Goal: Entertainment & Leisure: Consume media (video, audio)

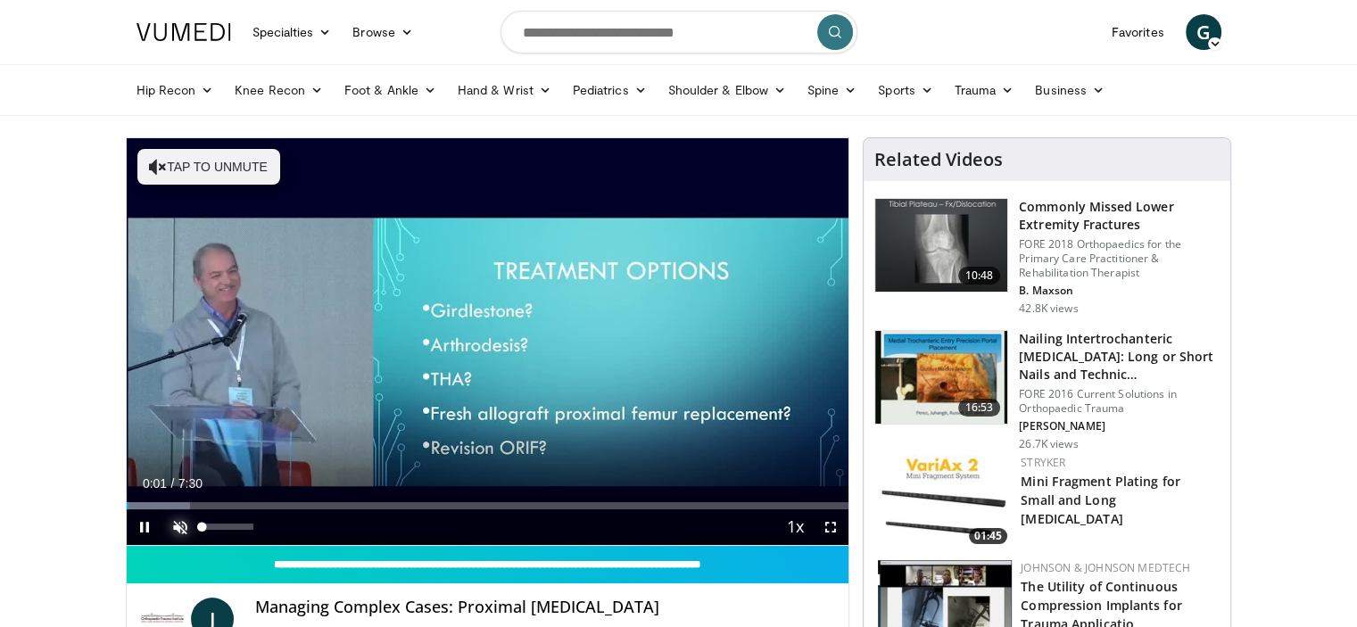
click at [179, 527] on span "Video Player" at bounding box center [180, 527] width 36 height 36
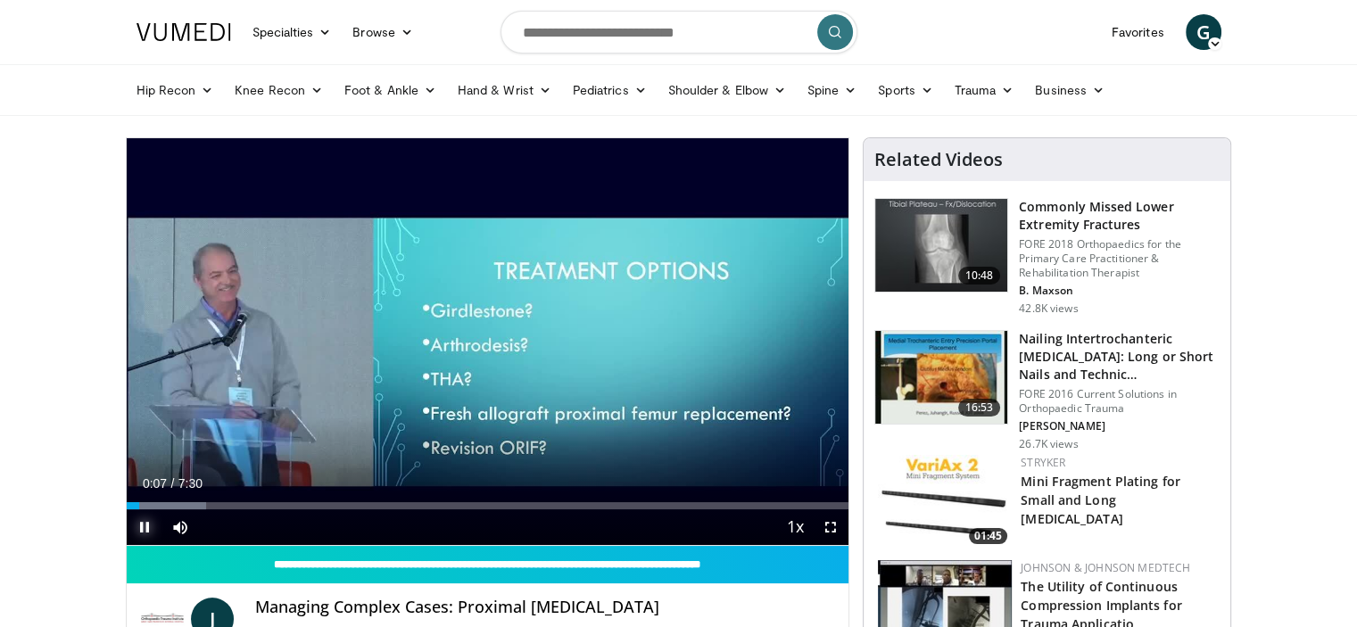
click at [143, 527] on span "Video Player" at bounding box center [145, 527] width 36 height 36
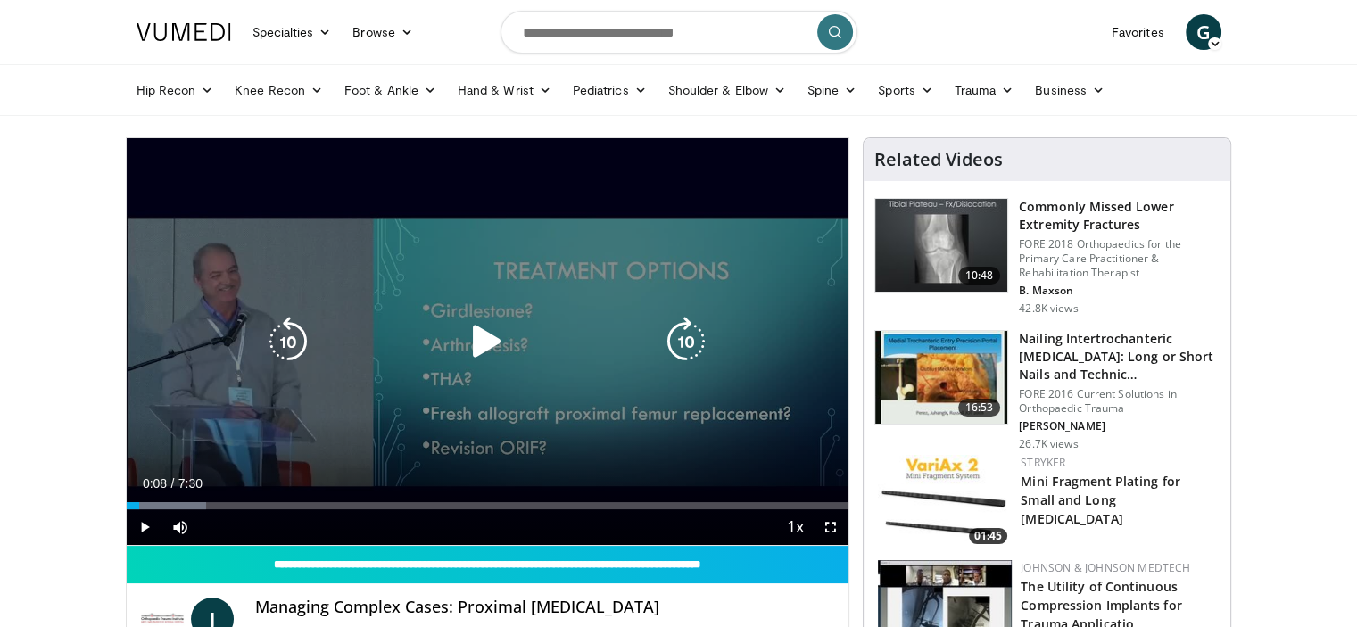
click at [487, 335] on icon "Video Player" at bounding box center [487, 342] width 50 height 50
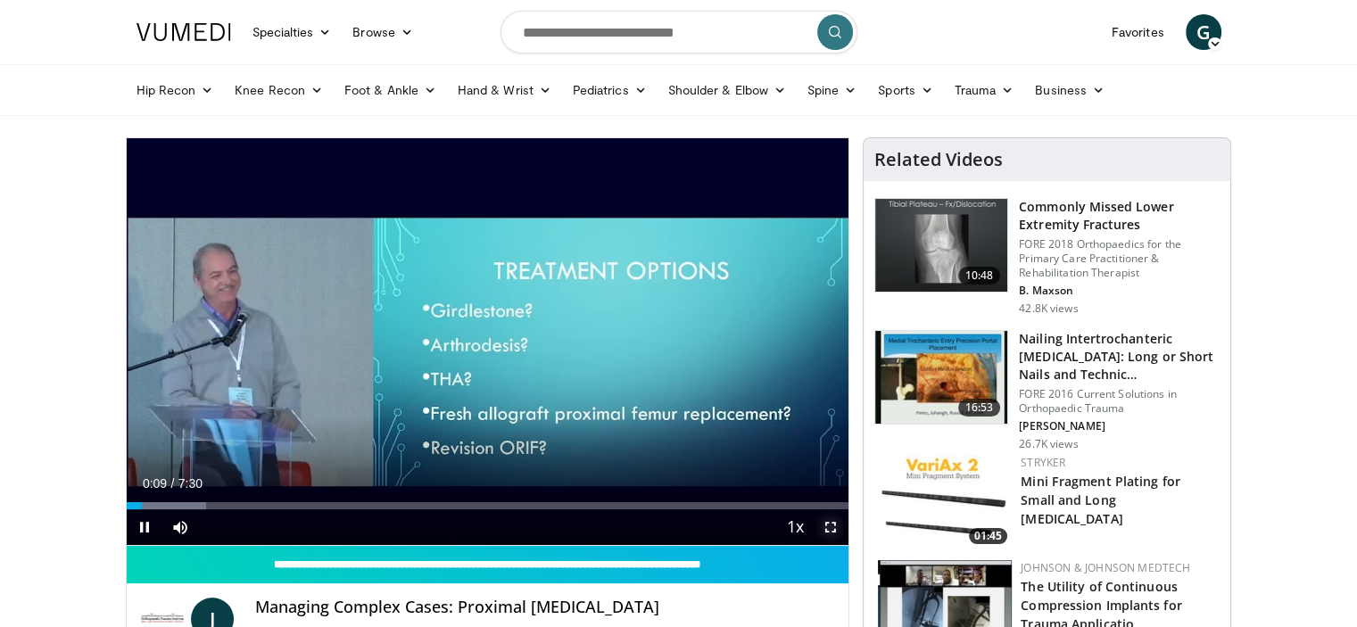
click at [831, 526] on span "Video Player" at bounding box center [831, 527] width 36 height 36
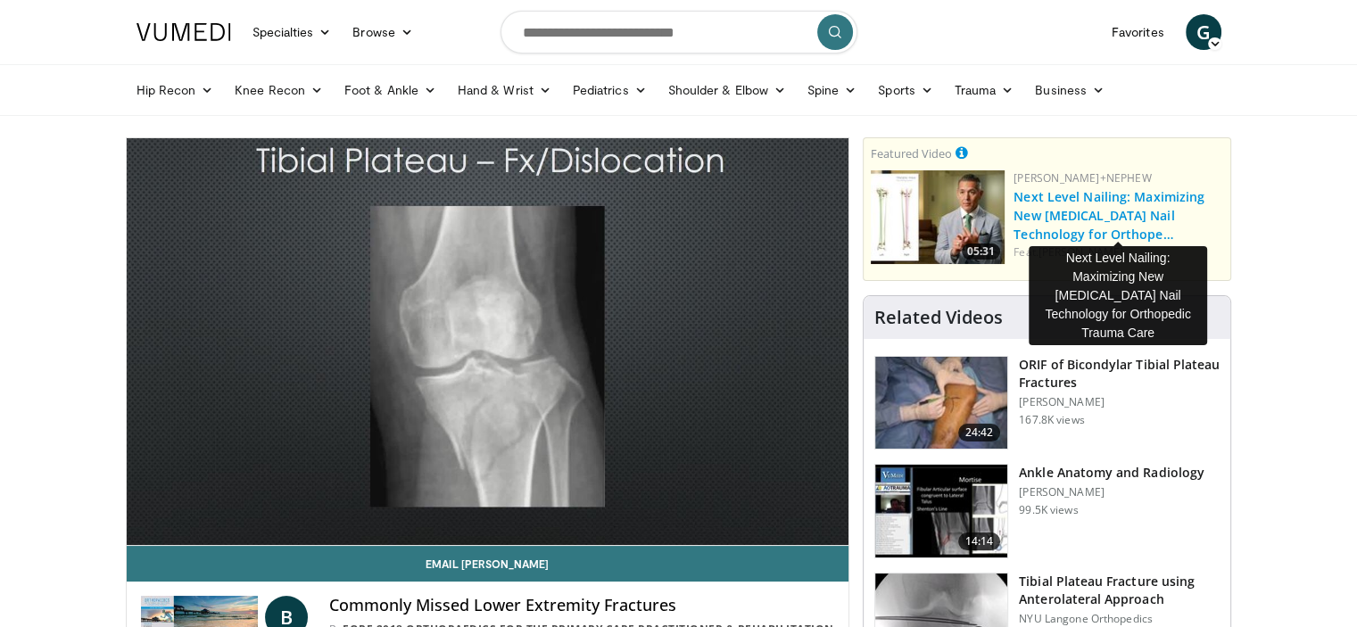
click at [1026, 196] on link "Next Level Nailing: Maximizing New Tibia Nail Technology for Orthope…" at bounding box center [1108, 215] width 191 height 54
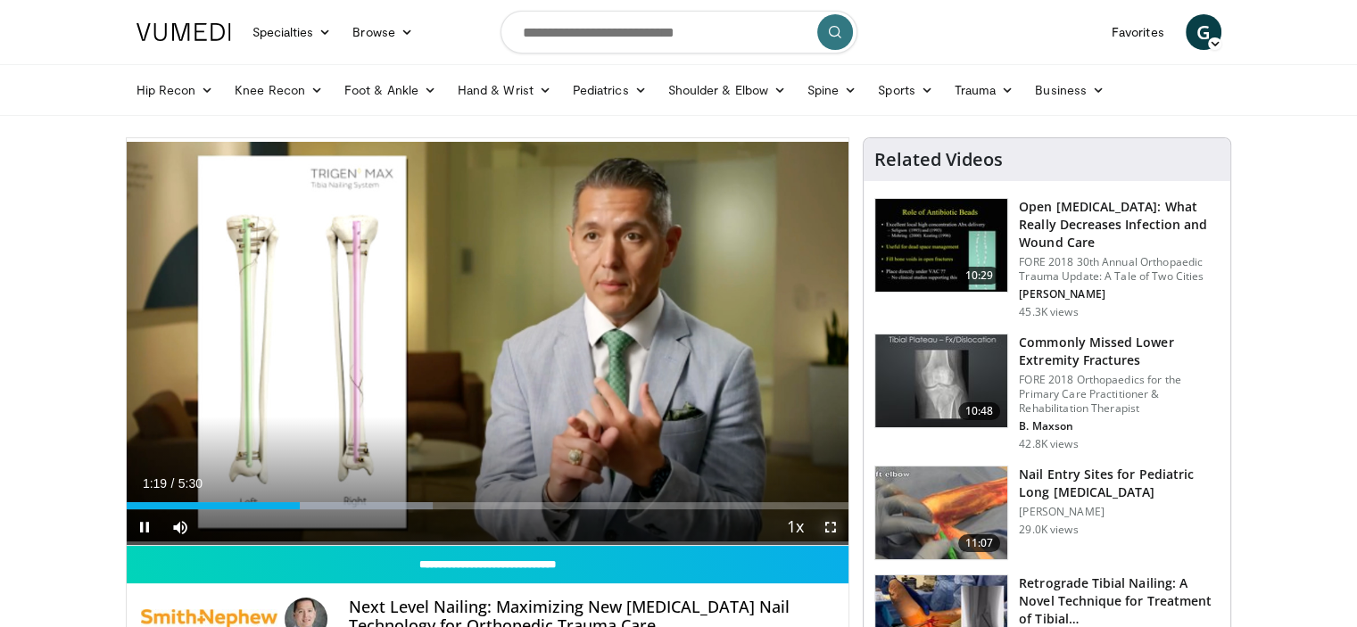
click at [829, 525] on span "Video Player" at bounding box center [831, 527] width 36 height 36
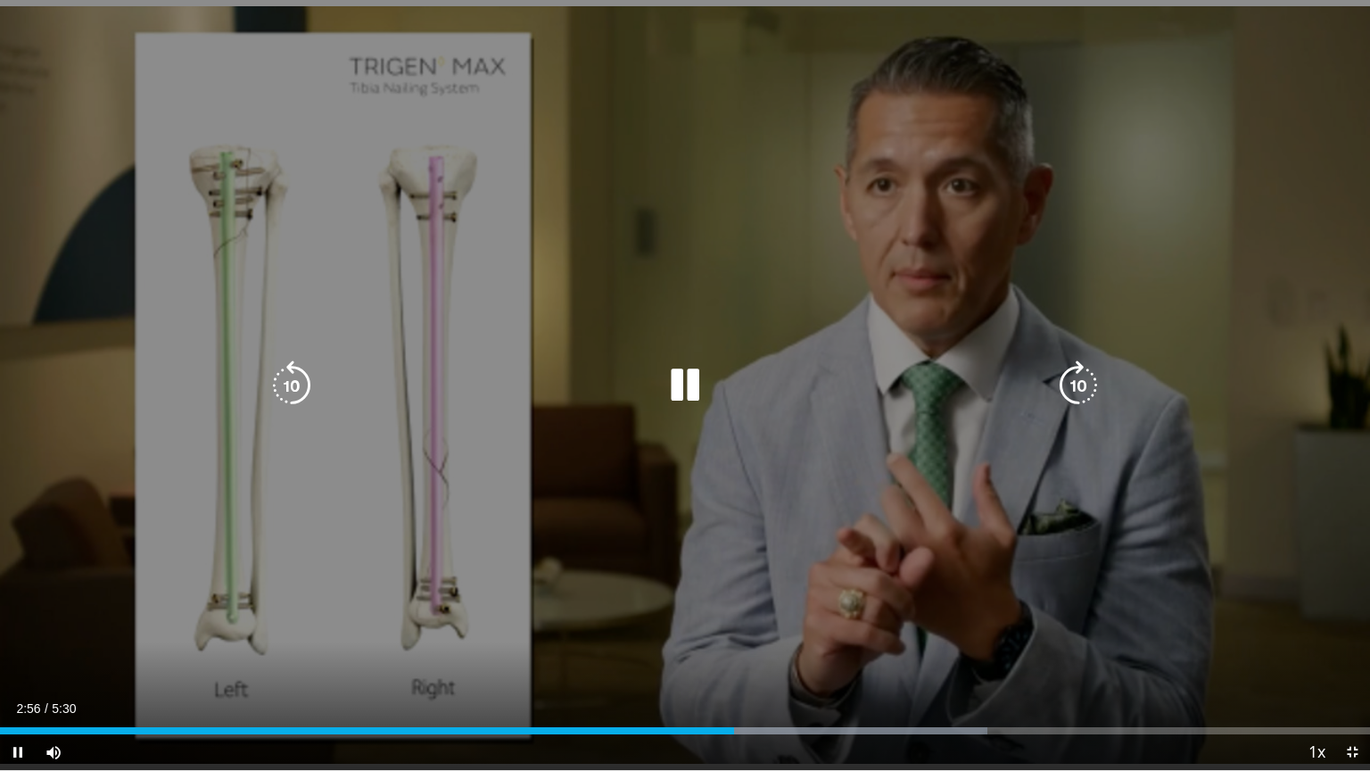
click at [675, 384] on icon "Video Player" at bounding box center [685, 385] width 50 height 50
click at [682, 384] on icon "Video Player" at bounding box center [685, 385] width 50 height 50
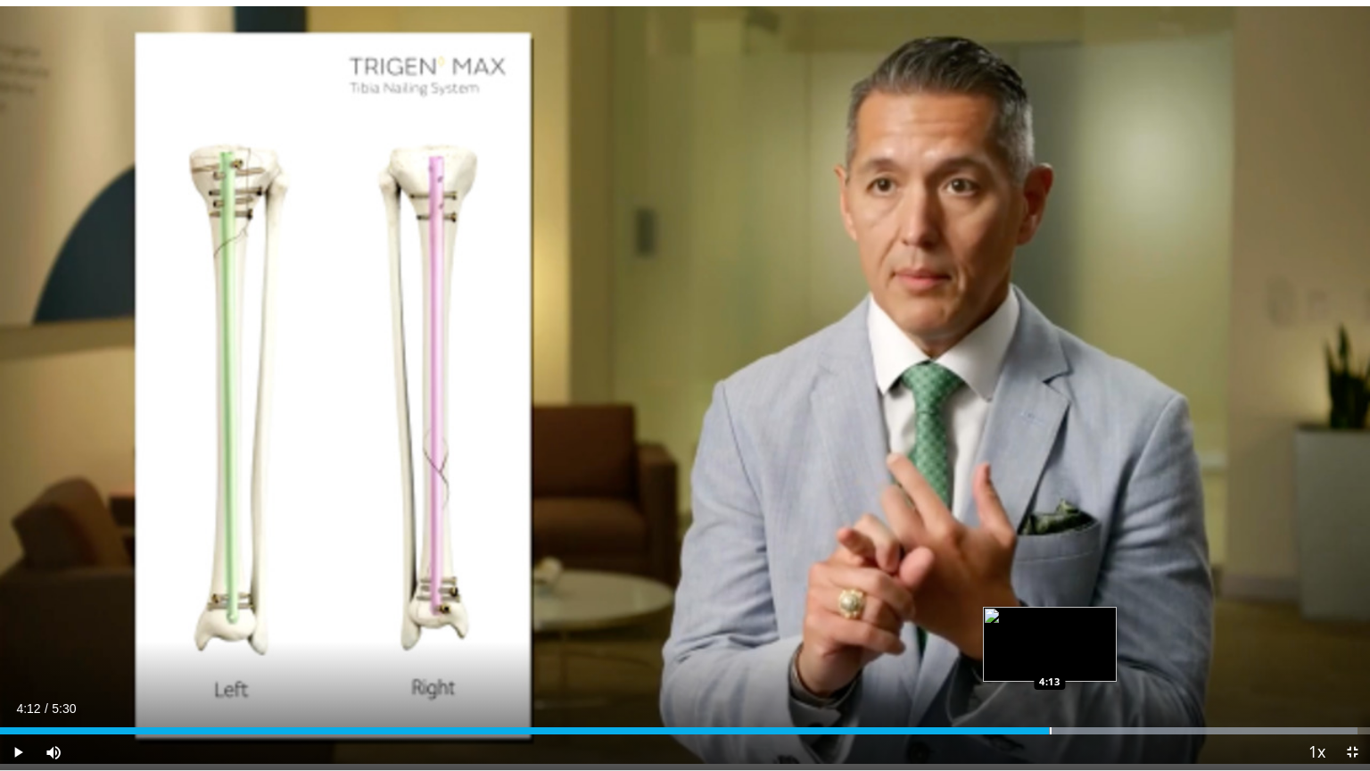
click at [1049, 626] on div "Loaded : 99.06% 4:12 4:13" at bounding box center [685, 730] width 1370 height 7
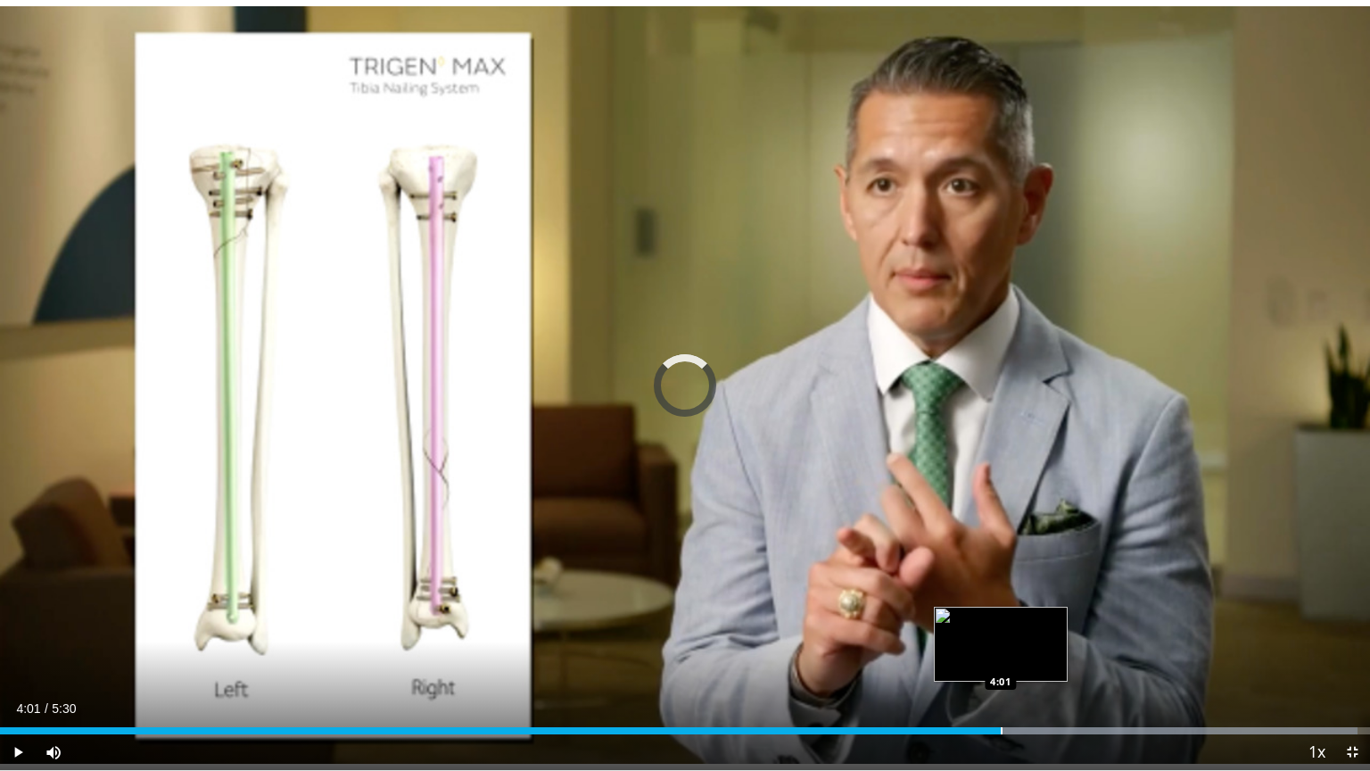
click at [1002, 626] on div "Progress Bar" at bounding box center [1002, 730] width 2 height 7
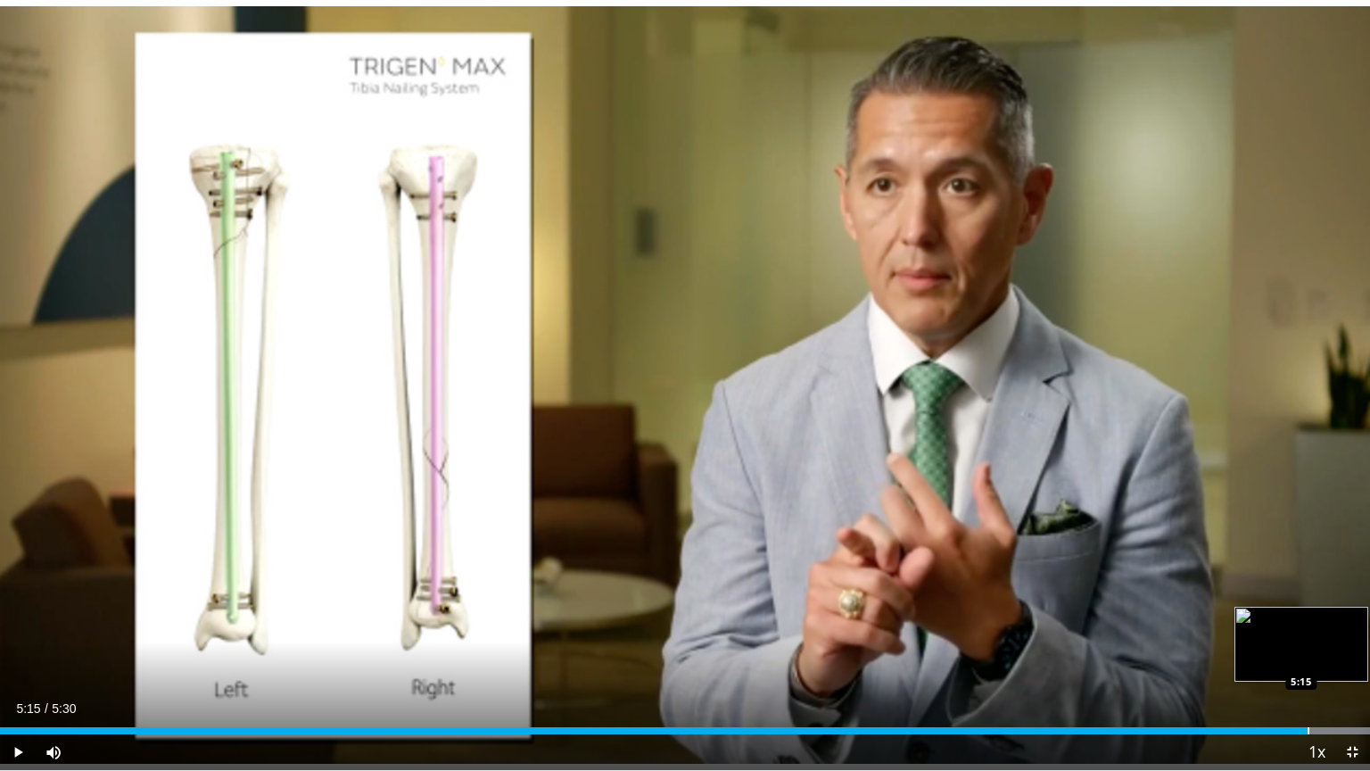
click at [1306, 626] on div "5:15" at bounding box center [653, 730] width 1307 height 7
click at [1283, 626] on div "Progress Bar" at bounding box center [1284, 730] width 2 height 7
click at [18, 626] on span "Video Player" at bounding box center [18, 752] width 36 height 36
